Goal: Information Seeking & Learning: Get advice/opinions

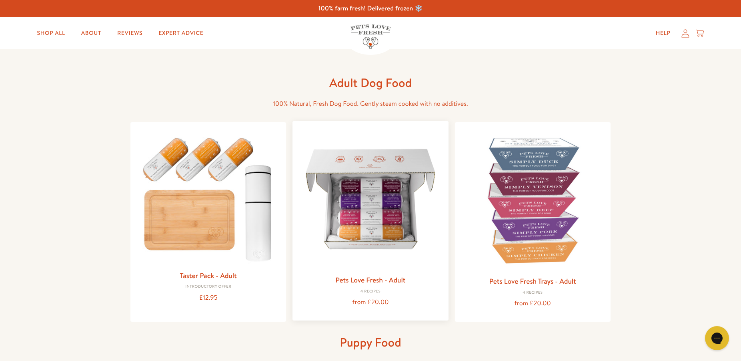
click at [385, 279] on link "Pets Love Fresh - Adult" at bounding box center [370, 280] width 70 height 10
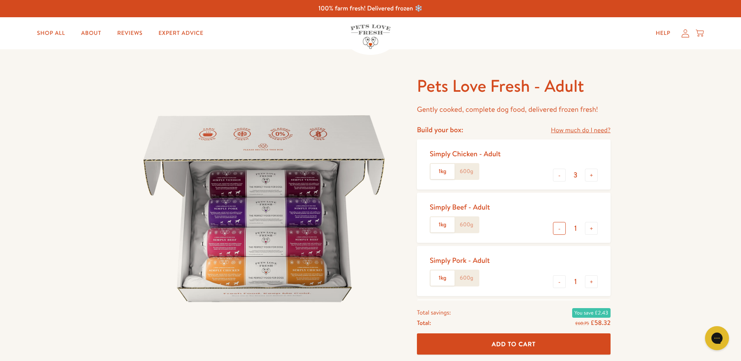
click at [558, 230] on button "-" at bounding box center [559, 228] width 13 height 13
type input "0"
click at [561, 281] on button "-" at bounding box center [559, 281] width 13 height 13
type input "0"
click at [591, 175] on button "+" at bounding box center [591, 175] width 13 height 13
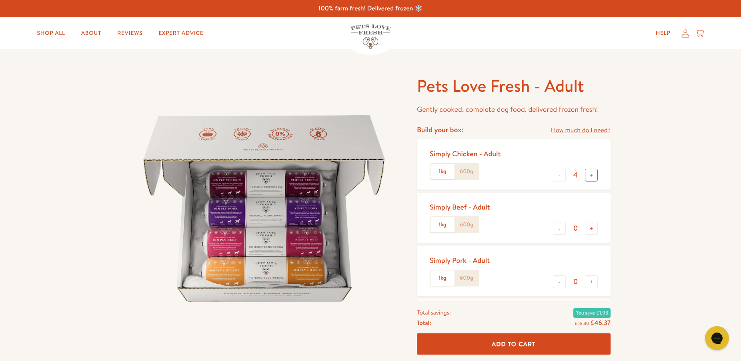
click at [591, 175] on button "+" at bounding box center [591, 175] width 13 height 13
click at [464, 171] on label "600g" at bounding box center [467, 171] width 24 height 15
click at [0, 0] on input "600g" at bounding box center [0, 0] width 0 height 0
click at [560, 176] on button "-" at bounding box center [559, 175] width 13 height 13
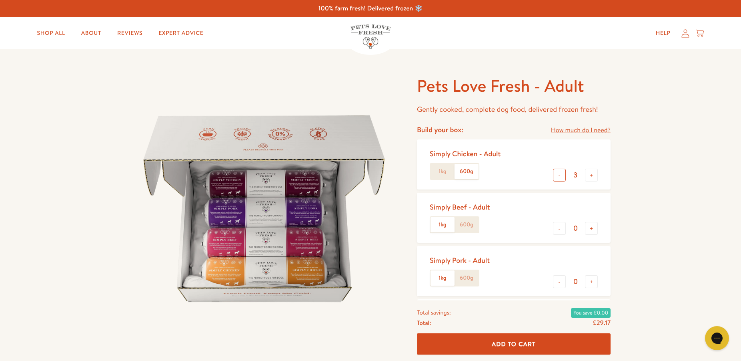
click at [560, 176] on button "-" at bounding box center [559, 175] width 13 height 13
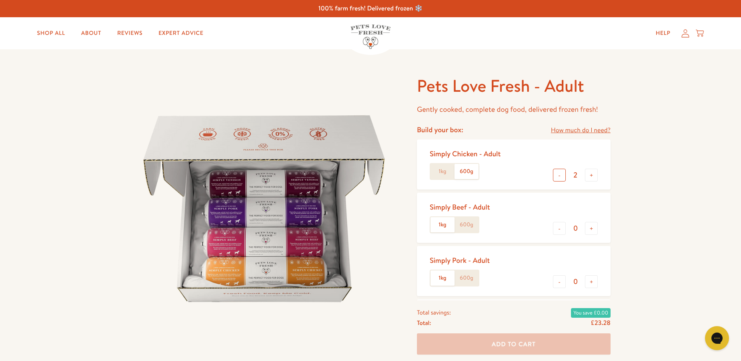
click at [560, 176] on button "-" at bounding box center [559, 175] width 13 height 13
click at [592, 175] on button "+" at bounding box center [591, 175] width 13 height 13
click at [560, 177] on button "-" at bounding box center [559, 175] width 13 height 13
type input "1"
click at [467, 171] on label "600g" at bounding box center [467, 171] width 24 height 15
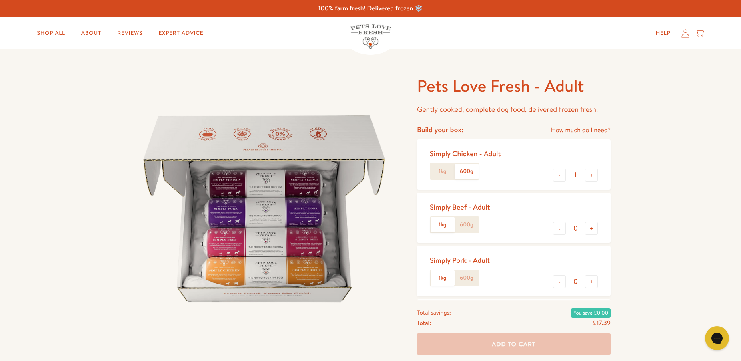
click at [0, 0] on input "600g" at bounding box center [0, 0] width 0 height 0
click at [444, 172] on label "1kg" at bounding box center [443, 171] width 24 height 15
click at [0, 0] on input "1kg" at bounding box center [0, 0] width 0 height 0
click at [665, 34] on link "Help" at bounding box center [664, 33] width 28 height 16
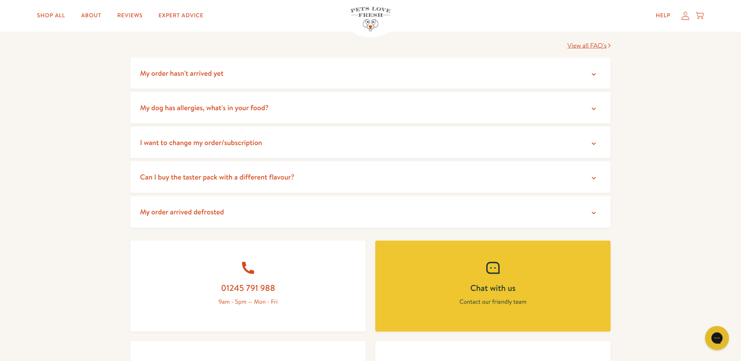
scroll to position [149, 0]
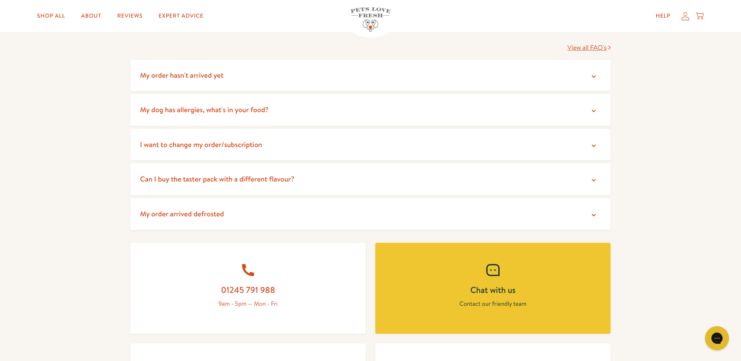
click at [594, 180] on icon at bounding box center [594, 180] width 8 height 8
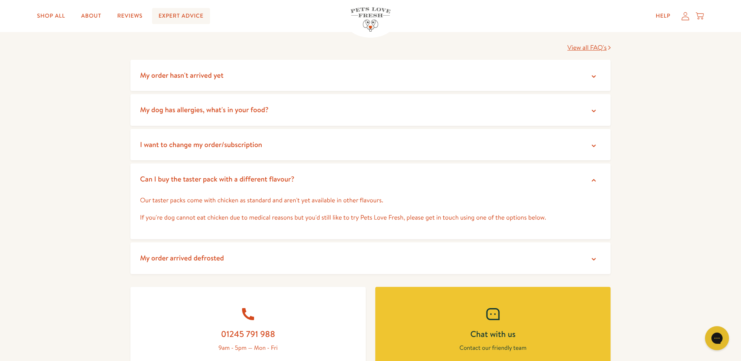
click at [187, 15] on link "Expert Advice" at bounding box center [181, 16] width 58 height 16
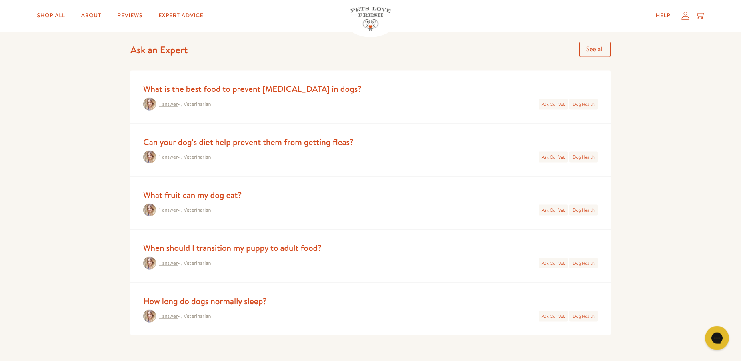
scroll to position [363, 0]
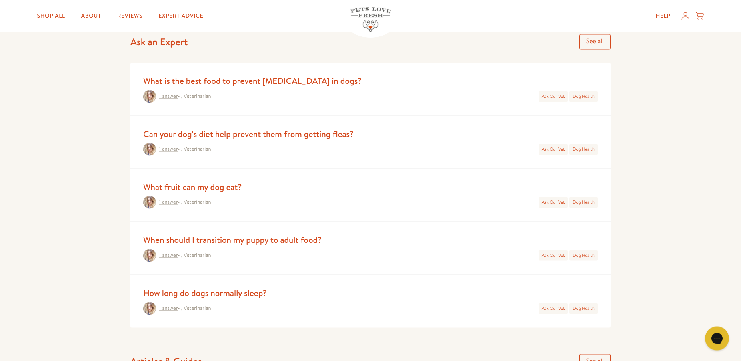
click at [553, 255] on link "Ask Our Vet" at bounding box center [553, 255] width 23 height 6
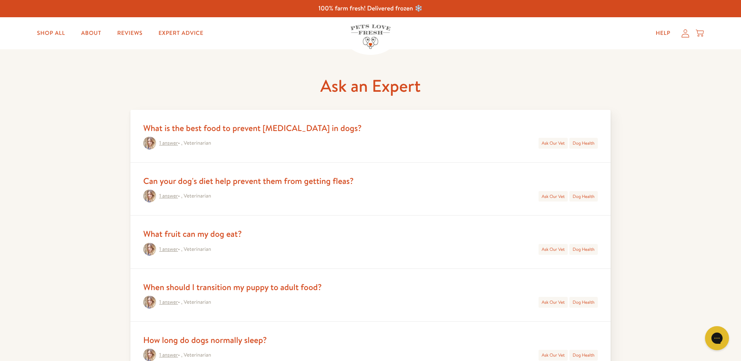
click at [168, 303] on link "1 answer" at bounding box center [168, 301] width 19 height 7
